Goal: Task Accomplishment & Management: Manage account settings

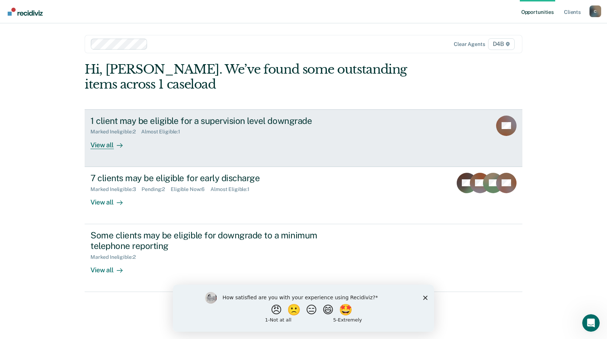
click at [108, 147] on div "View all" at bounding box center [110, 142] width 41 height 14
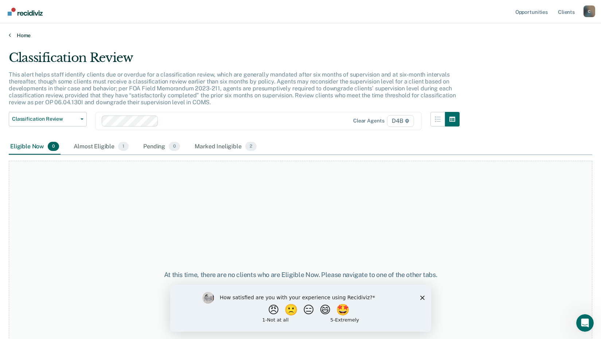
click at [11, 32] on link "Home" at bounding box center [301, 35] width 584 height 7
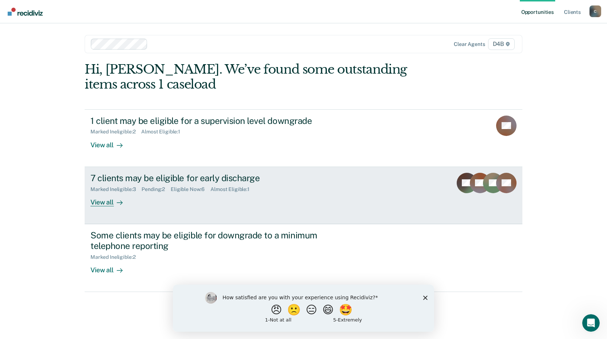
click at [187, 179] on div "7 clients may be eligible for early discharge" at bounding box center [218, 178] width 256 height 11
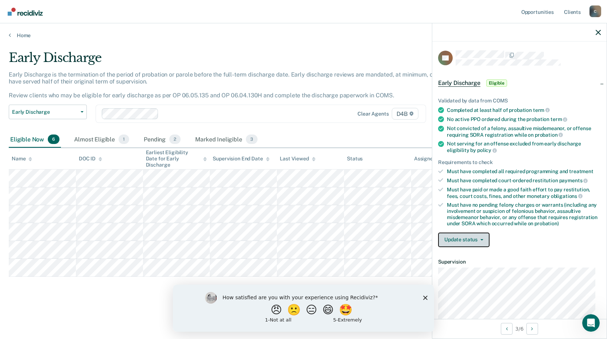
click at [482, 236] on button "Update status" at bounding box center [463, 240] width 51 height 15
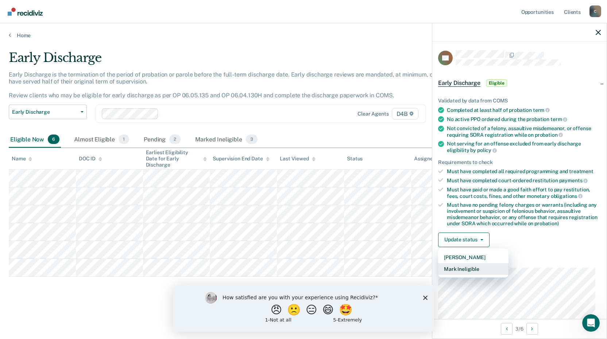
click at [462, 270] on button "Mark Ineligible" at bounding box center [473, 269] width 70 height 12
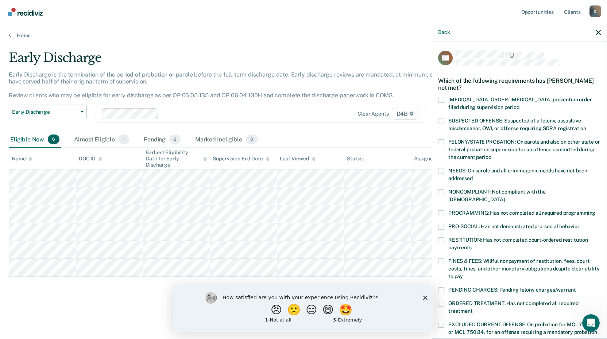
drag, startPoint x: 440, startPoint y: 204, endPoint x: 498, endPoint y: 200, distance: 57.8
click at [440, 210] on span at bounding box center [441, 213] width 6 height 6
click at [595, 210] on input "PROGRAMMING: Has not completed all required programming" at bounding box center [595, 210] width 0 height 0
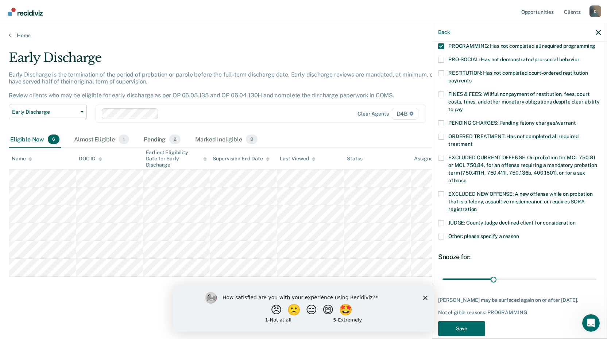
scroll to position [177, 0]
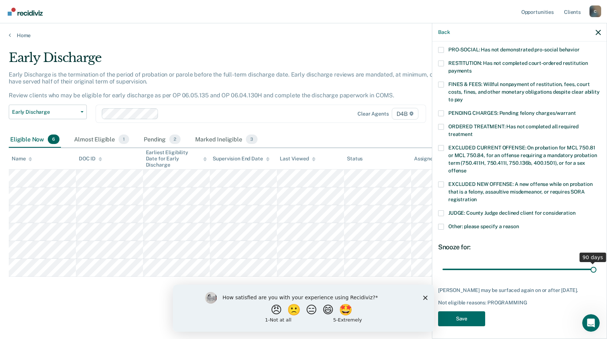
drag, startPoint x: 490, startPoint y: 259, endPoint x: 605, endPoint y: 257, distance: 115.3
type input "90"
click at [596, 263] on input "range" at bounding box center [519, 269] width 154 height 13
click at [461, 321] on button "Save" at bounding box center [461, 318] width 47 height 15
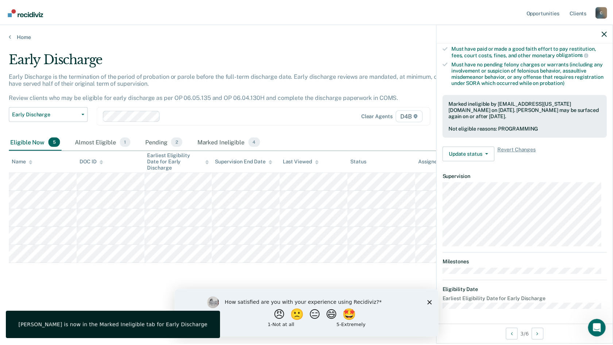
scroll to position [142, 0]
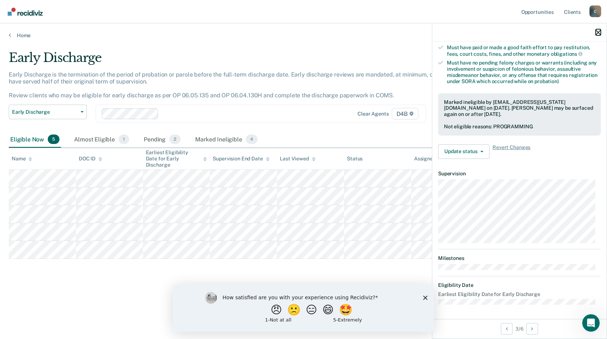
click at [597, 32] on icon "button" at bounding box center [598, 32] width 5 height 5
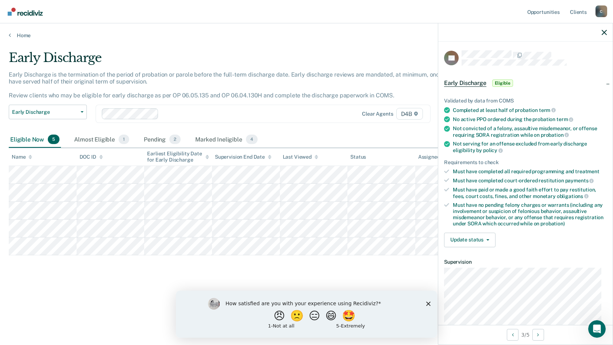
click at [358, 273] on div "Early Discharge Early Discharge is the termination of the period of probation o…" at bounding box center [306, 170] width 595 height 240
click at [300, 273] on div "Early Discharge Early Discharge is the termination of the period of probation o…" at bounding box center [306, 170] width 595 height 240
click at [482, 240] on button "Update status" at bounding box center [469, 240] width 51 height 15
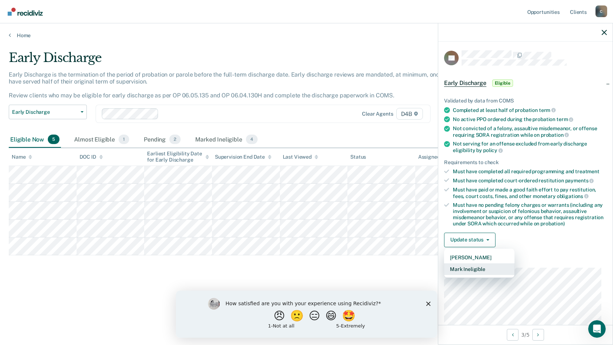
click at [472, 269] on button "Mark Ineligible" at bounding box center [479, 269] width 70 height 12
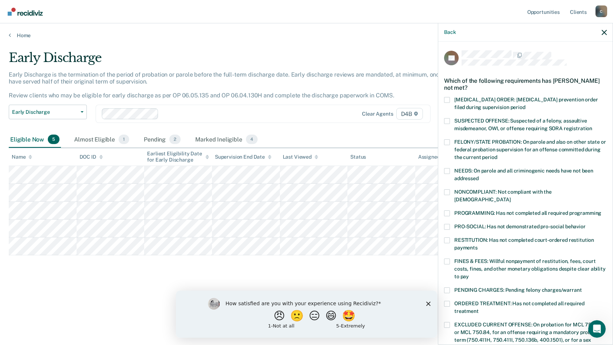
click at [449, 259] on span at bounding box center [447, 262] width 6 height 6
click at [469, 274] on input "FINES & FEES: Willful nonpayment of restitution, fees, court costs, fines, and …" at bounding box center [469, 274] width 0 height 0
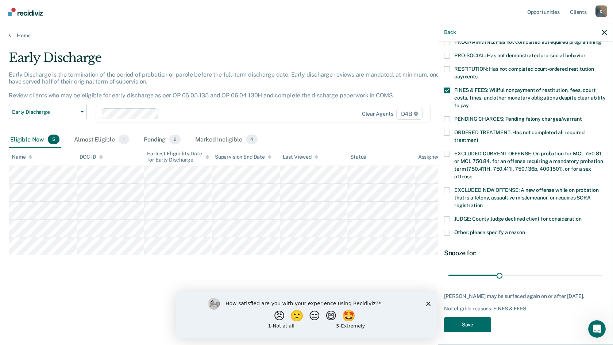
scroll to position [163, 0]
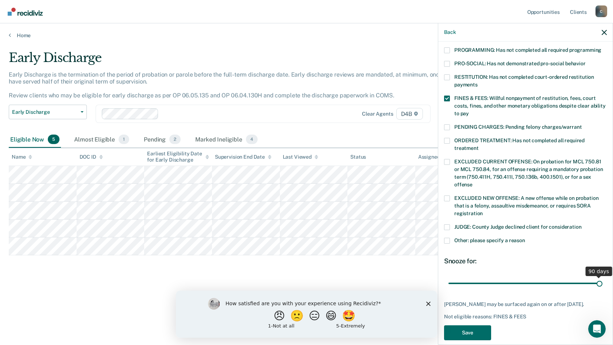
drag, startPoint x: 497, startPoint y: 276, endPoint x: 612, endPoint y: 286, distance: 115.7
type input "90"
click at [602, 286] on input "range" at bounding box center [525, 283] width 154 height 13
click at [469, 336] on button "Save" at bounding box center [467, 332] width 47 height 15
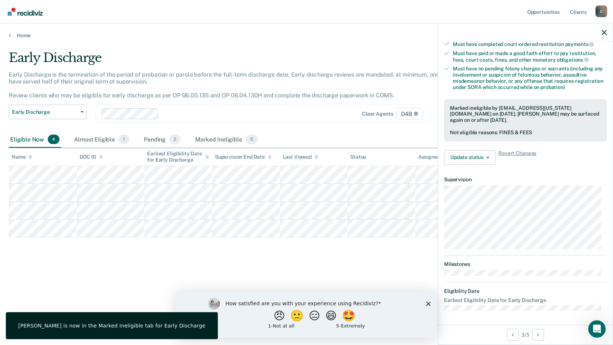
scroll to position [82, 0]
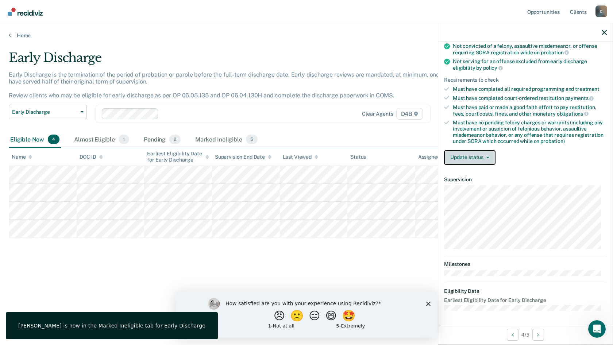
click at [487, 154] on button "Update status" at bounding box center [469, 157] width 51 height 15
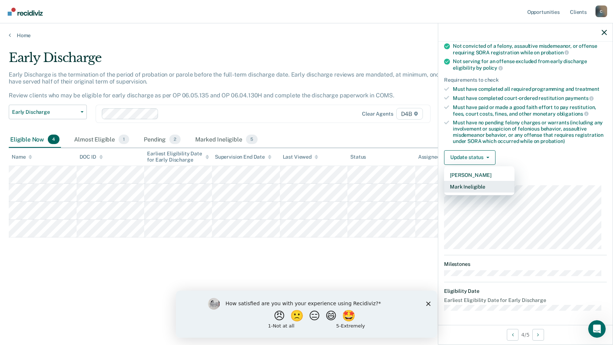
click at [473, 184] on button "Mark Ineligible" at bounding box center [479, 187] width 70 height 12
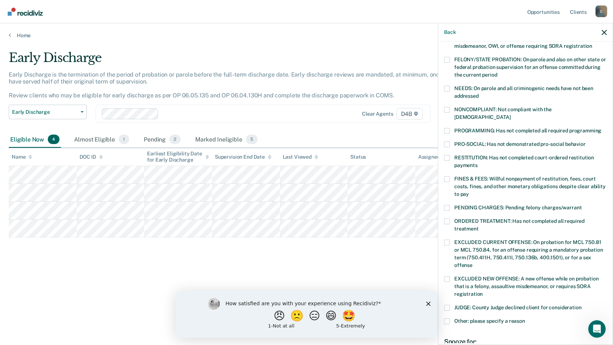
click at [449, 155] on span at bounding box center [447, 158] width 6 height 6
click at [477, 163] on input "RESTITUTION: Has not completed court-ordered restitution payments" at bounding box center [477, 163] width 0 height 0
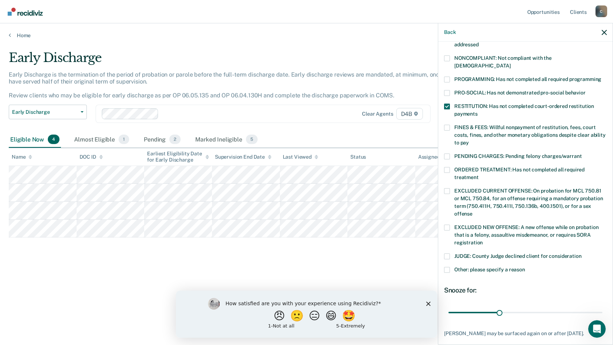
scroll to position [171, 0]
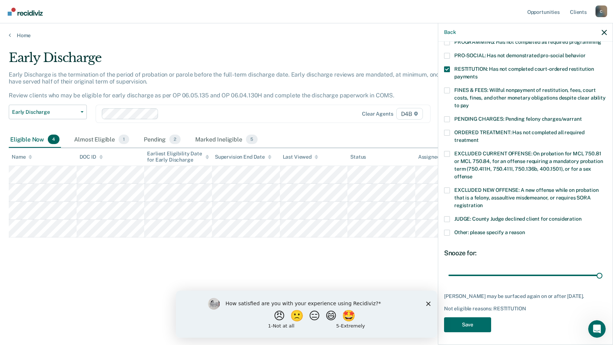
drag, startPoint x: 498, startPoint y: 267, endPoint x: 608, endPoint y: 264, distance: 109.5
type input "90"
click at [602, 269] on input "range" at bounding box center [525, 275] width 154 height 13
click at [466, 325] on button "Save" at bounding box center [467, 324] width 47 height 15
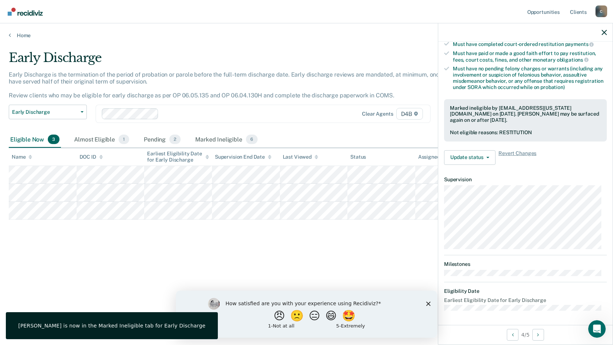
scroll to position [90, 0]
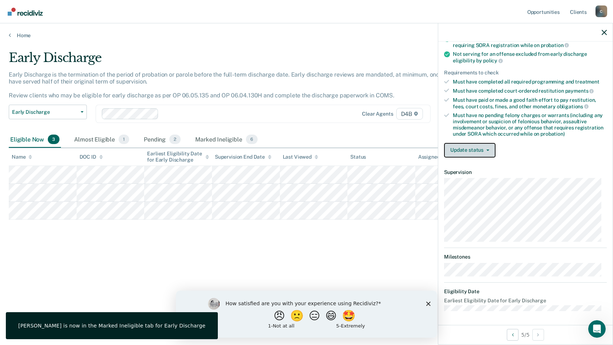
click at [486, 150] on icon "button" at bounding box center [487, 150] width 3 height 1
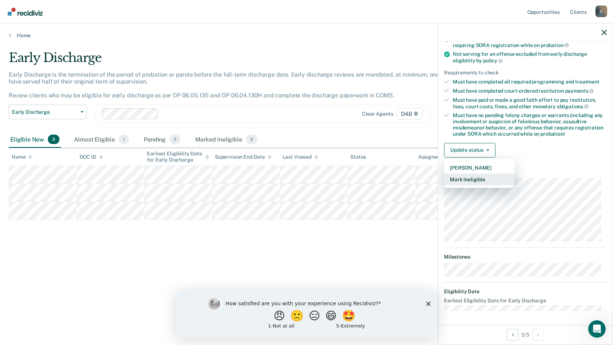
click at [469, 177] on button "Mark Ineligible" at bounding box center [479, 180] width 70 height 12
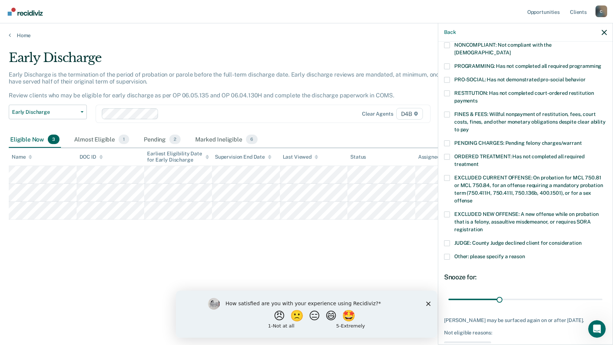
scroll to position [151, 0]
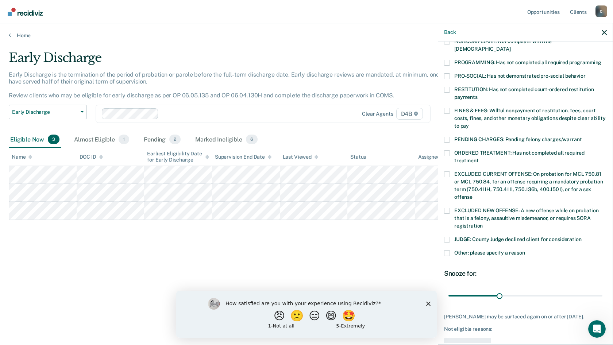
click at [448, 250] on span at bounding box center [447, 253] width 6 height 6
click at [525, 250] on input "Other: please specify a reason" at bounding box center [525, 250] width 0 height 0
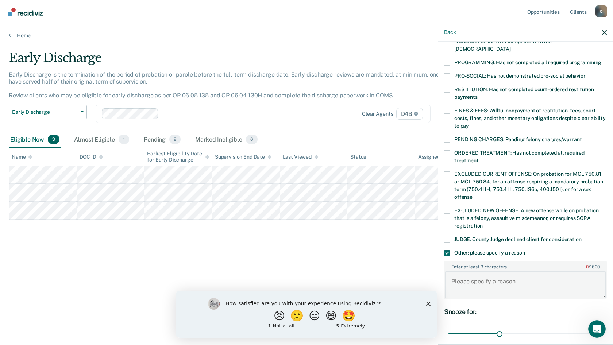
click at [502, 271] on textarea "Enter at least 3 characters 0 / 1600" at bounding box center [525, 284] width 161 height 27
type textarea "Needs to demonstrate six months without violation. Had a positive [MEDICAL_DATA…"
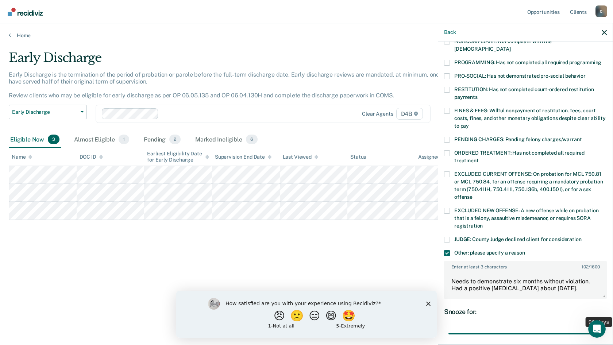
drag, startPoint x: 498, startPoint y: 324, endPoint x: 612, endPoint y: 333, distance: 114.5
type input "90"
click at [602, 333] on input "range" at bounding box center [525, 334] width 154 height 13
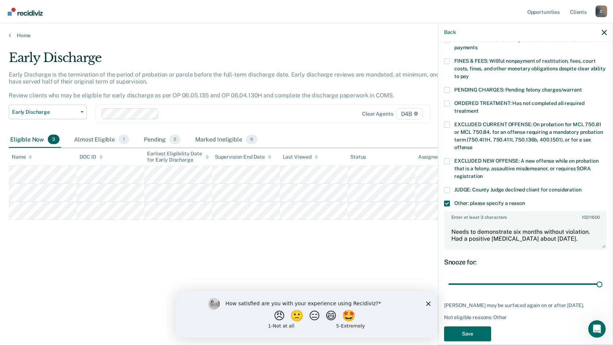
scroll to position [209, 0]
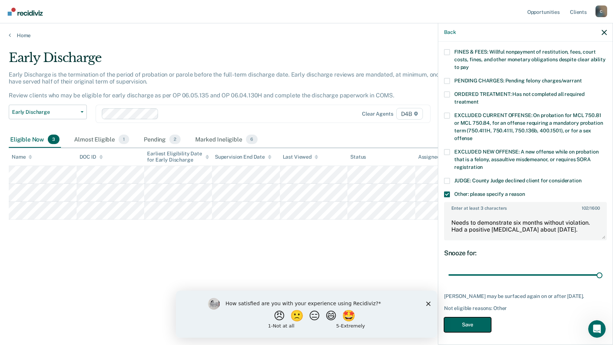
click at [473, 322] on button "Save" at bounding box center [467, 324] width 47 height 15
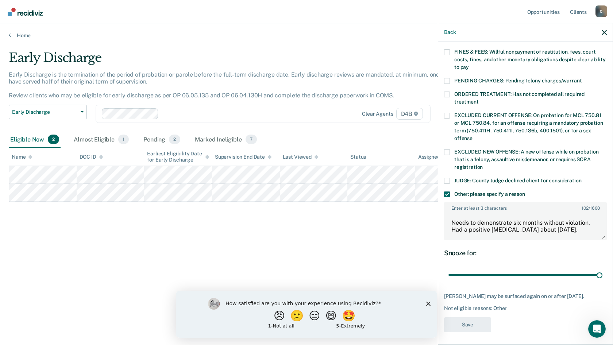
scroll to position [162, 0]
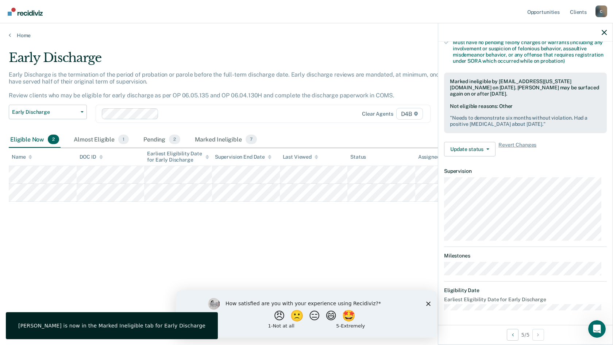
click at [230, 229] on div "Early Discharge Early Discharge is the termination of the period of probation o…" at bounding box center [306, 170] width 595 height 240
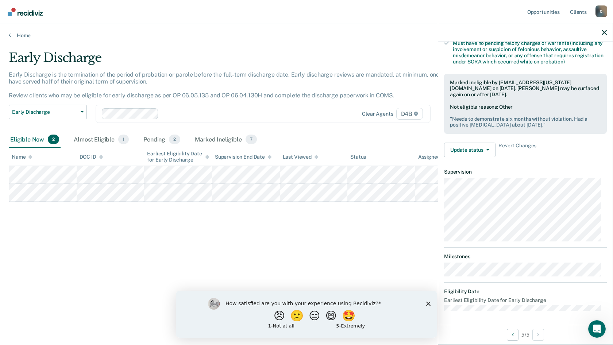
scroll to position [82, 0]
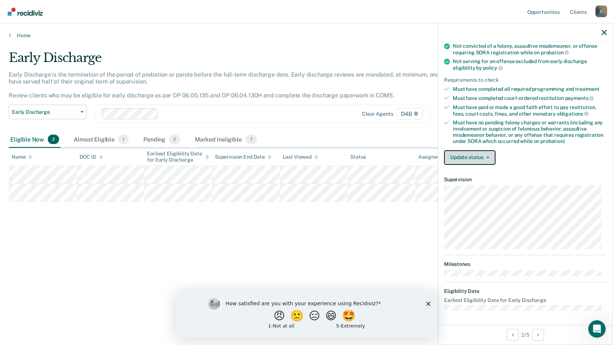
click at [487, 157] on button "Update status" at bounding box center [469, 157] width 51 height 15
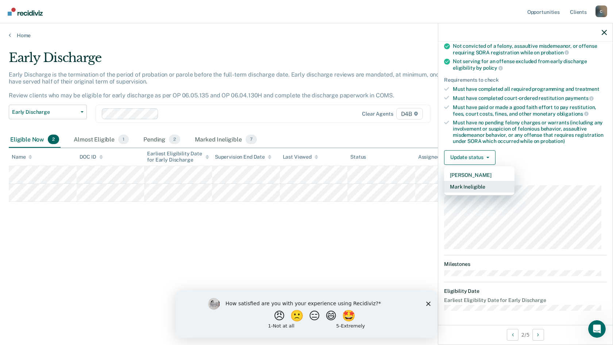
click at [481, 189] on button "Mark Ineligible" at bounding box center [479, 187] width 70 height 12
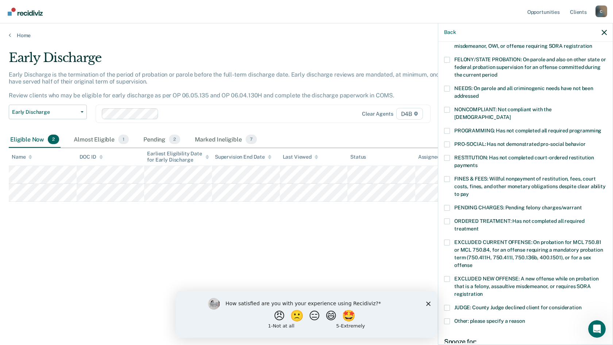
click at [446, 176] on span at bounding box center [447, 179] width 6 height 6
click at [469, 191] on input "FINES & FEES: Willful nonpayment of restitution, fees, court costs, fines, and …" at bounding box center [469, 191] width 0 height 0
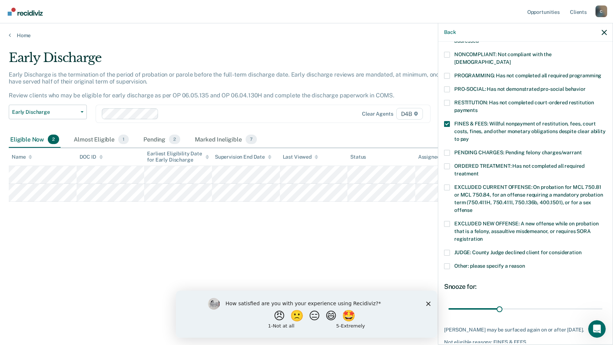
scroll to position [171, 0]
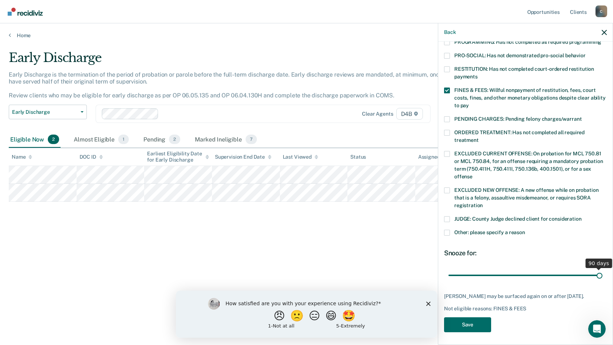
drag, startPoint x: 499, startPoint y: 265, endPoint x: 607, endPoint y: 268, distance: 108.0
type input "90"
click at [602, 269] on input "range" at bounding box center [525, 275] width 154 height 13
click at [463, 325] on button "Save" at bounding box center [467, 324] width 47 height 15
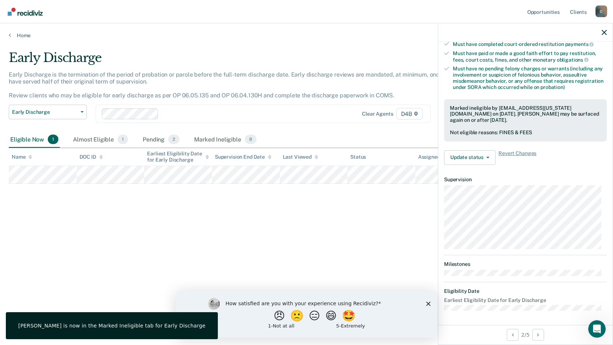
scroll to position [82, 0]
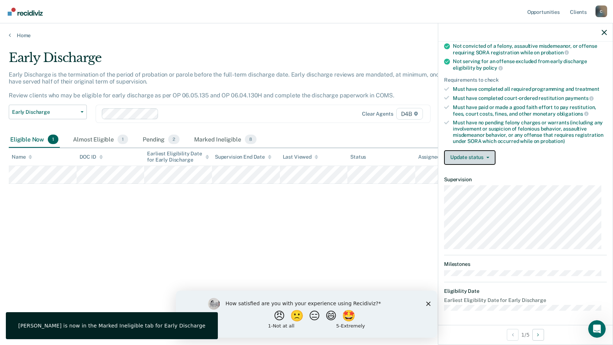
click at [483, 158] on button "Update status" at bounding box center [469, 157] width 51 height 15
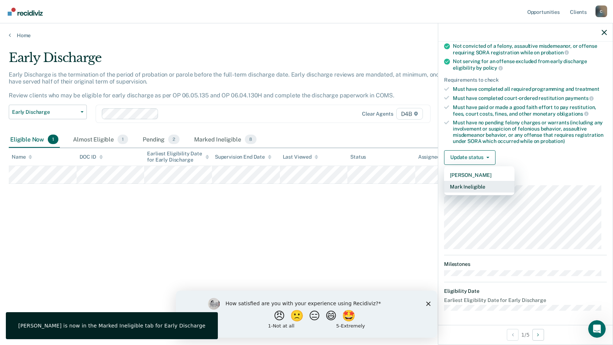
click at [478, 183] on button "Mark Ineligible" at bounding box center [479, 187] width 70 height 12
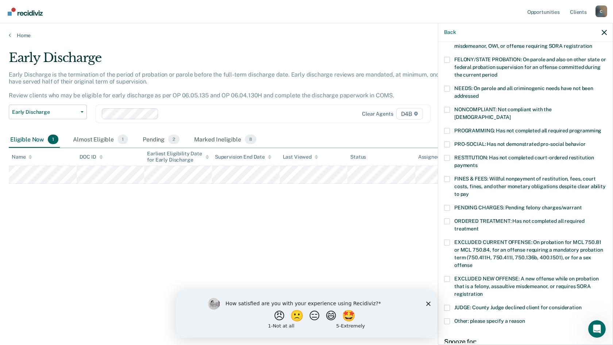
click at [446, 176] on span at bounding box center [447, 179] width 6 height 6
click at [469, 191] on input "FINES & FEES: Willful nonpayment of restitution, fees, court costs, fines, and …" at bounding box center [469, 191] width 0 height 0
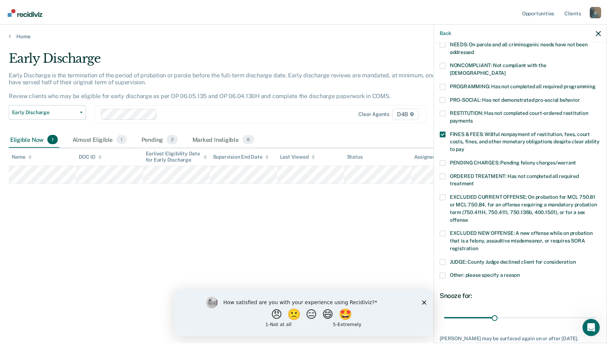
scroll to position [165, 0]
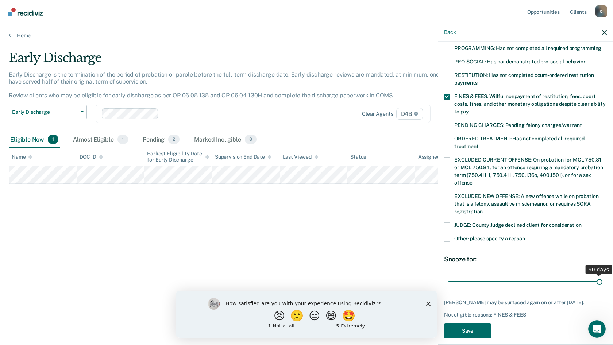
drag, startPoint x: 502, startPoint y: 276, endPoint x: 612, endPoint y: 279, distance: 110.2
type input "90"
click at [602, 279] on input "range" at bounding box center [525, 281] width 154 height 13
click at [470, 332] on button "Save" at bounding box center [467, 331] width 47 height 15
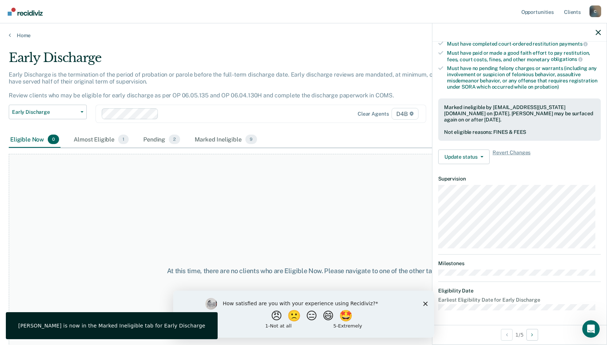
scroll to position [136, 0]
